Goal: Obtain resource: Obtain resource

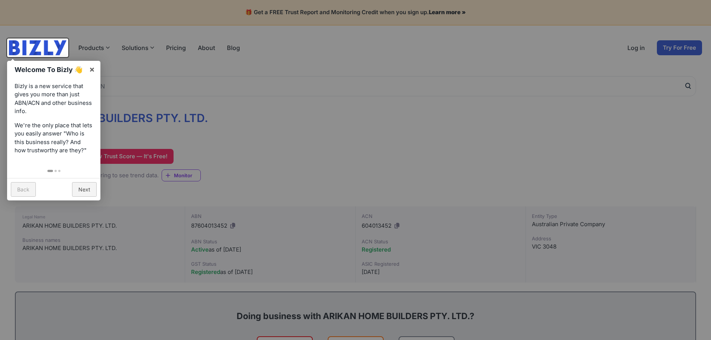
click at [259, 123] on div at bounding box center [355, 170] width 711 height 340
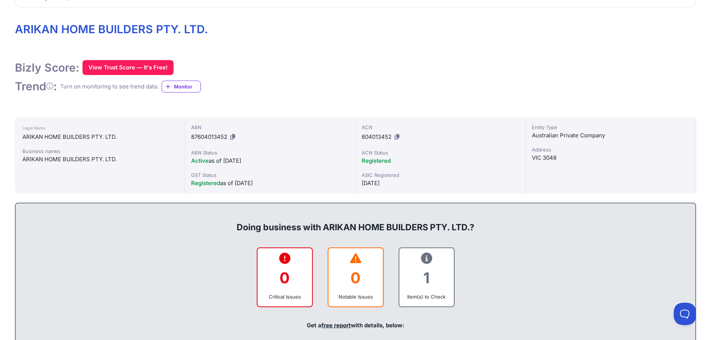
scroll to position [112, 0]
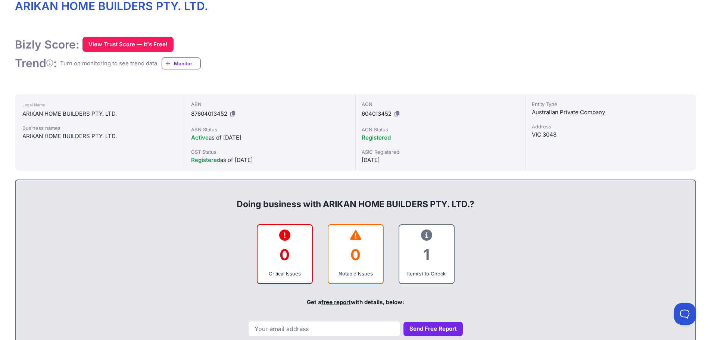
click at [428, 263] on div "1" at bounding box center [426, 255] width 43 height 30
click at [424, 235] on icon at bounding box center [426, 235] width 11 height 0
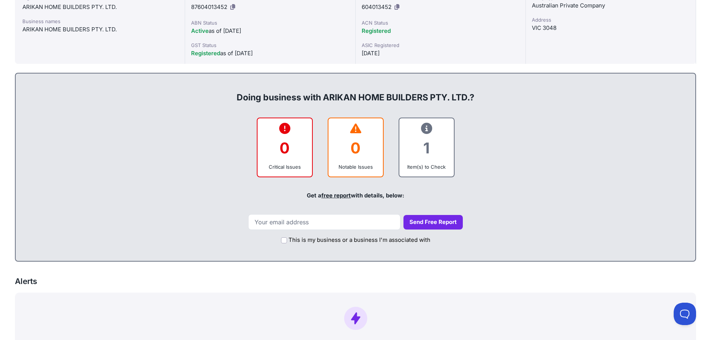
scroll to position [224, 0]
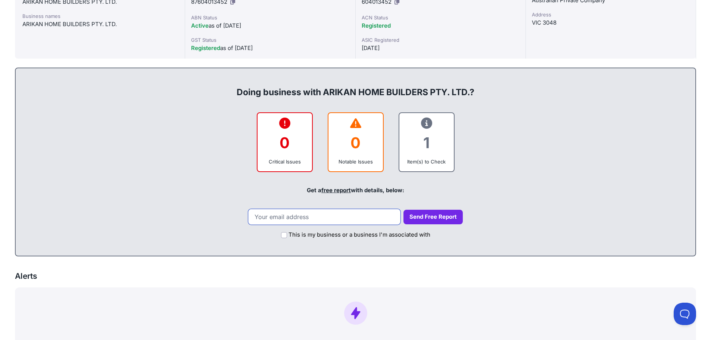
click at [356, 219] on input "email" at bounding box center [324, 217] width 152 height 16
type input "ala.salik@yahoo.com.au"
click at [411, 220] on button "Send Free Report" at bounding box center [432, 217] width 59 height 15
click at [418, 215] on button "Send Free Report" at bounding box center [432, 217] width 59 height 15
click at [285, 234] on input "This is my business or a business I'm associated with" at bounding box center [284, 235] width 6 height 6
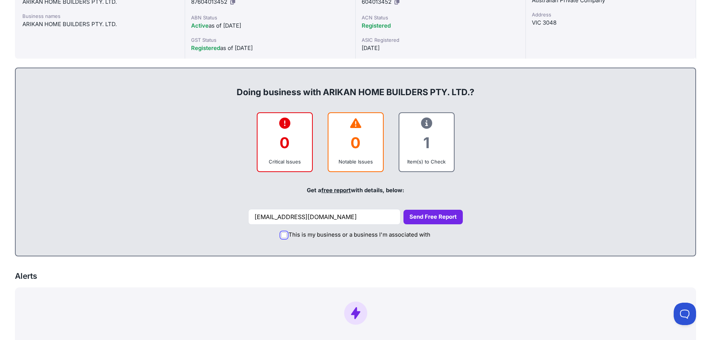
checkbox input "true"
click at [439, 215] on button "Send Free Report" at bounding box center [432, 217] width 59 height 15
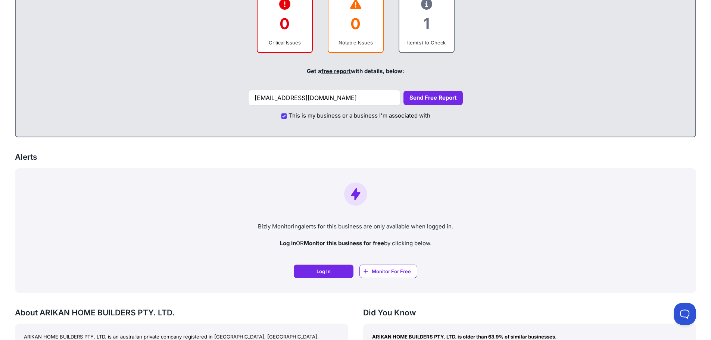
scroll to position [411, 0]
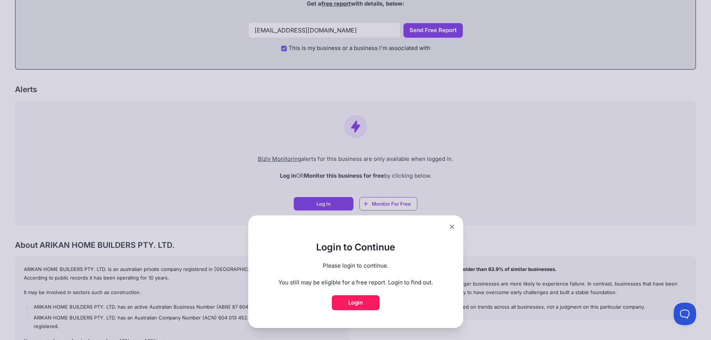
click at [364, 298] on link "Login" at bounding box center [356, 302] width 48 height 15
click at [456, 229] on button at bounding box center [452, 226] width 10 height 11
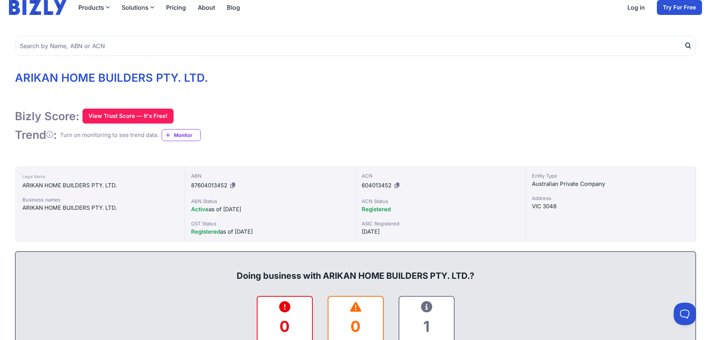
scroll to position [37, 0]
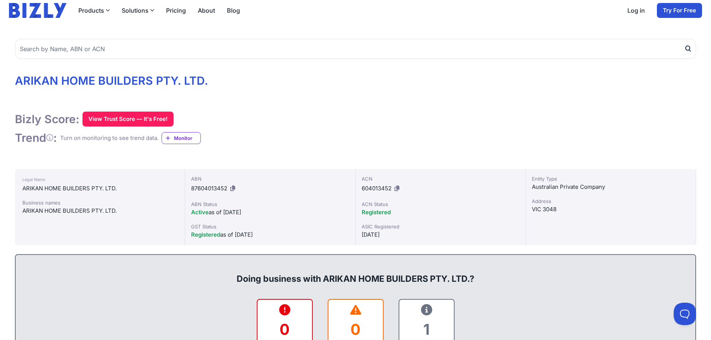
click at [427, 310] on icon at bounding box center [426, 310] width 11 height 0
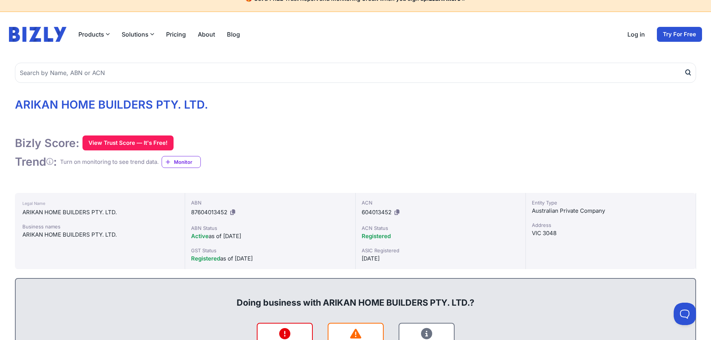
scroll to position [0, 0]
